Goal: Communication & Community: Answer question/provide support

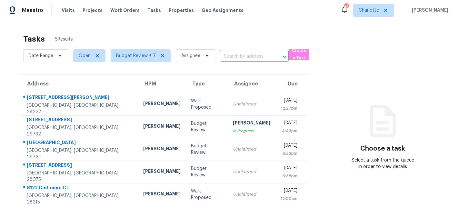
scroll to position [20, 0]
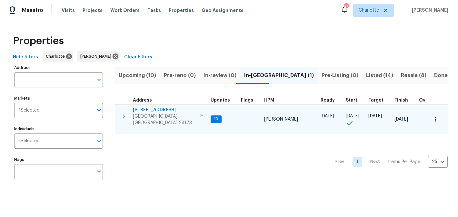
click at [159, 108] on span "[STREET_ADDRESS]" at bounding box center [164, 110] width 63 height 6
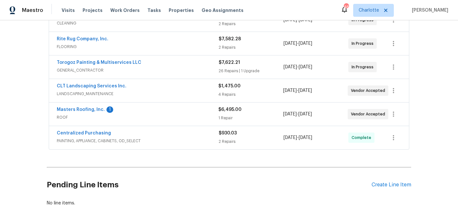
scroll to position [169, 0]
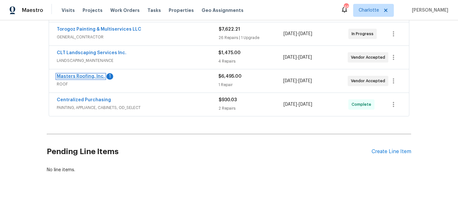
click at [79, 77] on link "Masters Roofing, Inc." at bounding box center [81, 76] width 48 height 5
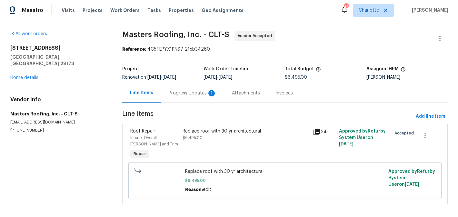
click at [181, 92] on div "Progress Updates 1" at bounding box center [193, 93] width 48 height 6
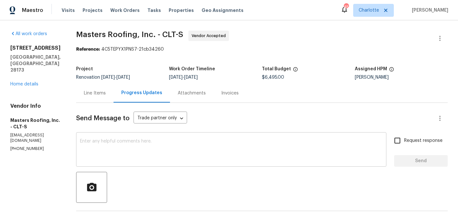
click at [183, 138] on div "x ​" at bounding box center [231, 150] width 310 height 33
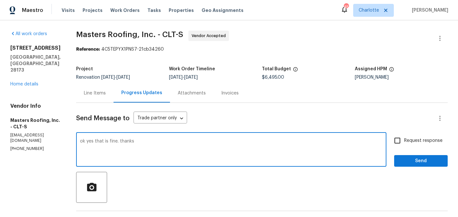
type textarea "ok yes that is fine. thanks"
click at [402, 143] on input "Request response" at bounding box center [397, 141] width 14 height 14
checkbox input "true"
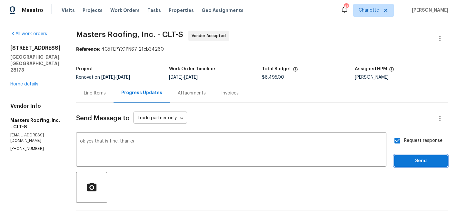
click at [414, 159] on span "Send" at bounding box center [420, 161] width 43 height 8
